Goal: Task Accomplishment & Management: Manage account settings

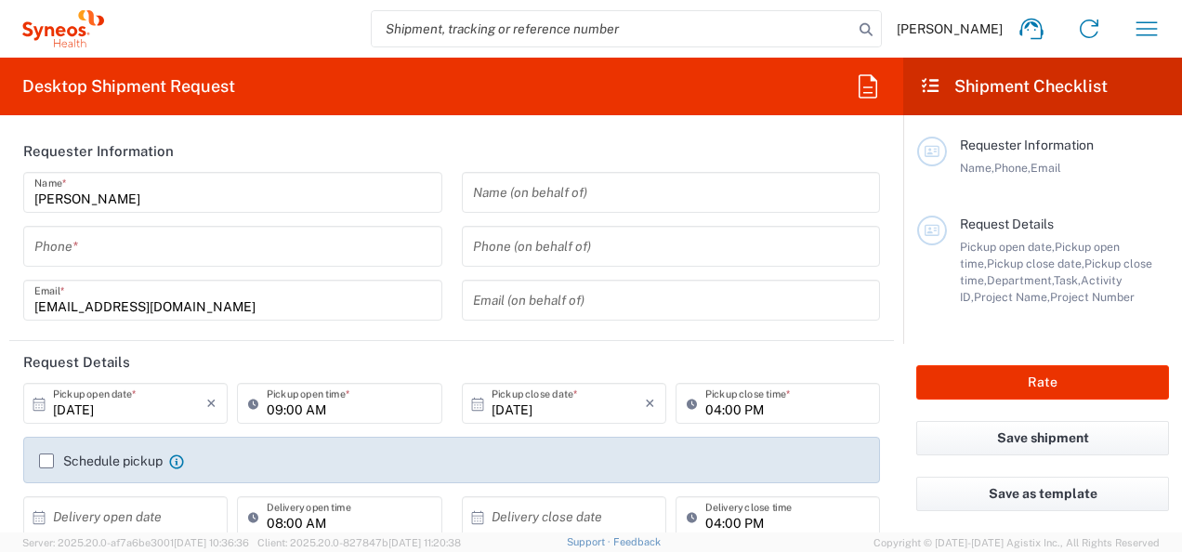
type input "[GEOGRAPHIC_DATA]"
type input "Syneos Health d.o.o. [GEOGRAPHIC_DATA]-[GEOGRAPHIC_DATA]"
type input "8350"
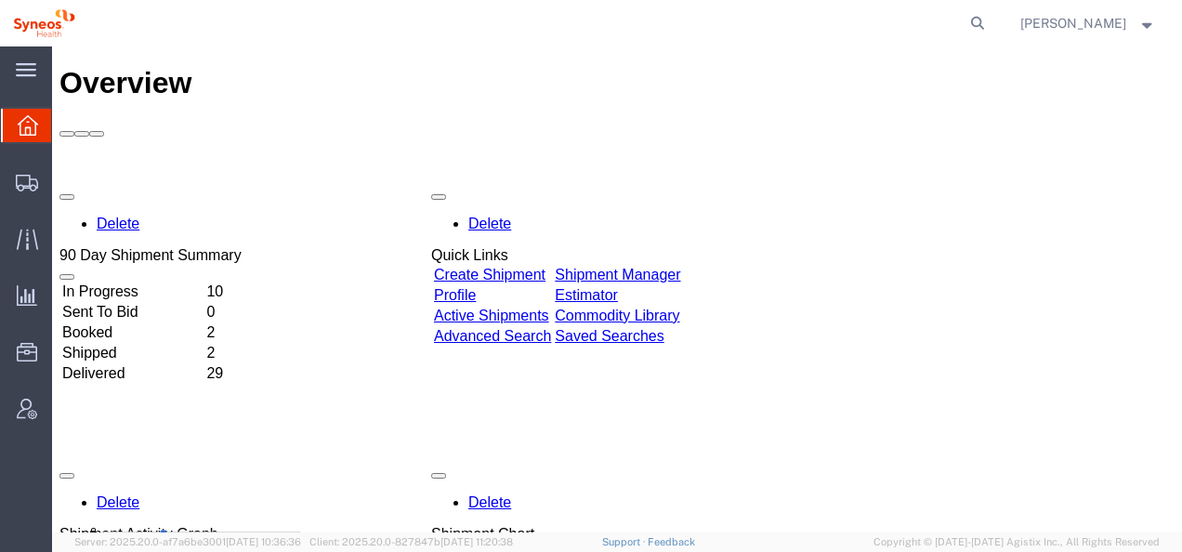
click at [135, 282] on td "In Progress" at bounding box center [132, 291] width 142 height 19
click at [139, 323] on td "Booked" at bounding box center [132, 332] width 142 height 19
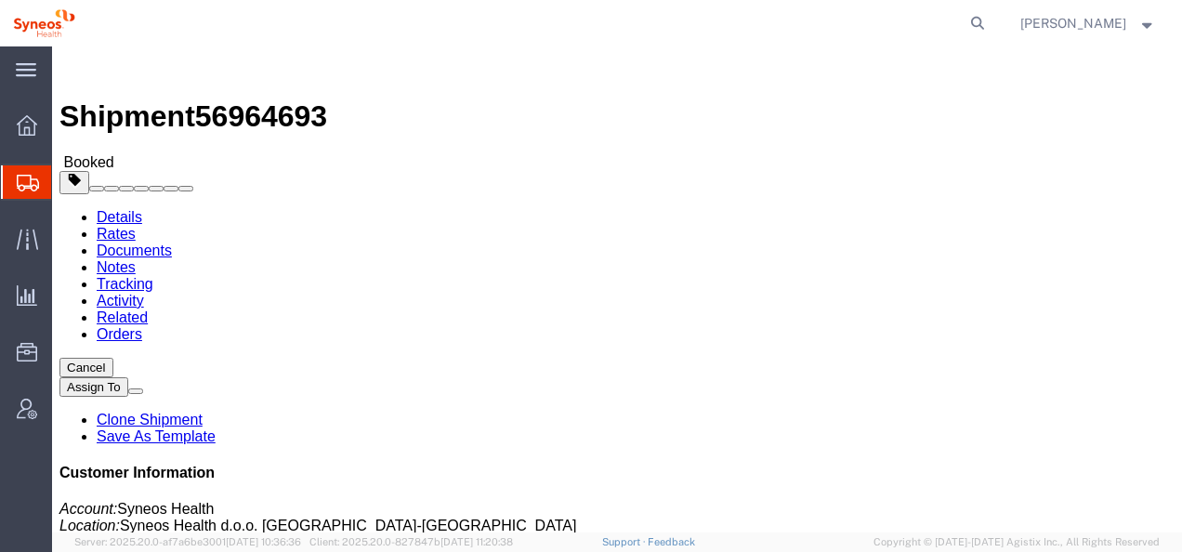
click button "Cancel"
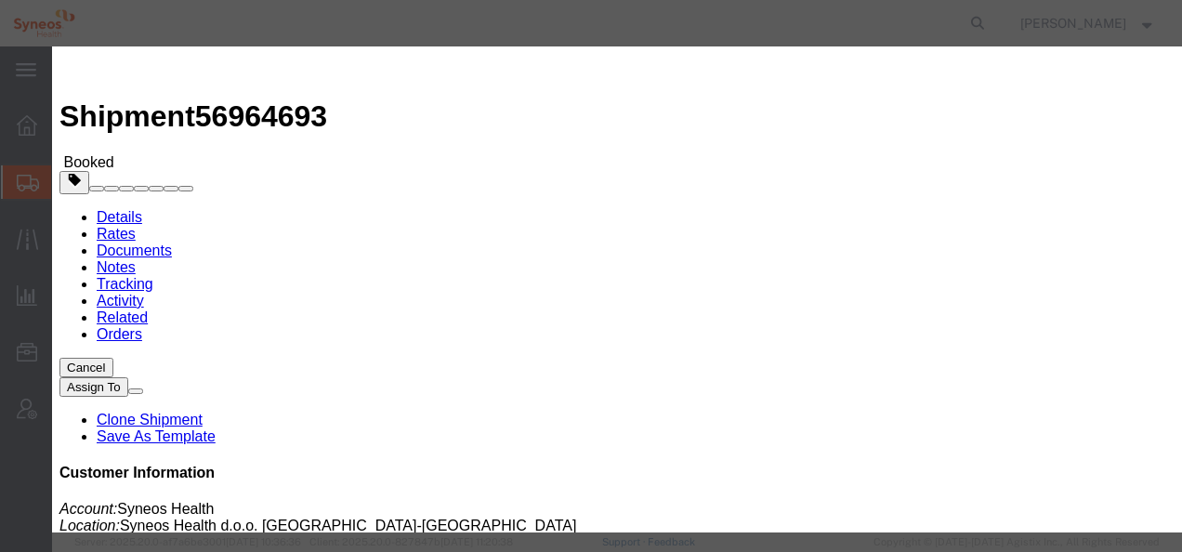
click button "Yes"
